Goal: Book appointment/travel/reservation

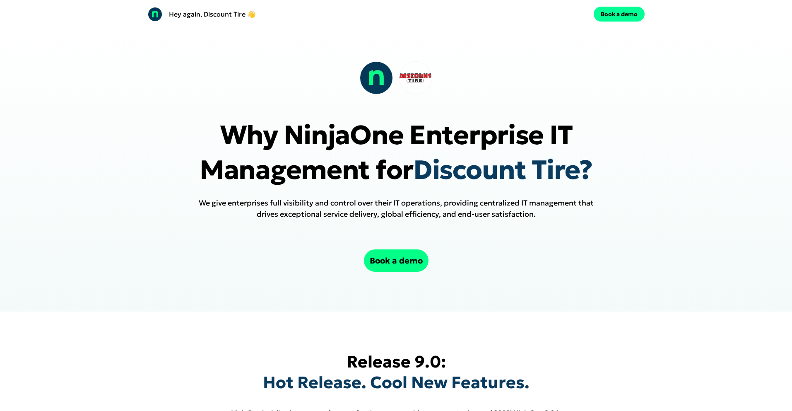
click at [616, 14] on button "Book a demo" at bounding box center [619, 14] width 51 height 15
click at [387, 257] on button "Book a demo" at bounding box center [396, 260] width 65 height 22
click at [400, 258] on button "Book a demo" at bounding box center [396, 260] width 65 height 22
click at [388, 260] on button "Book a demo" at bounding box center [396, 260] width 65 height 22
